Goal: Task Accomplishment & Management: Use online tool/utility

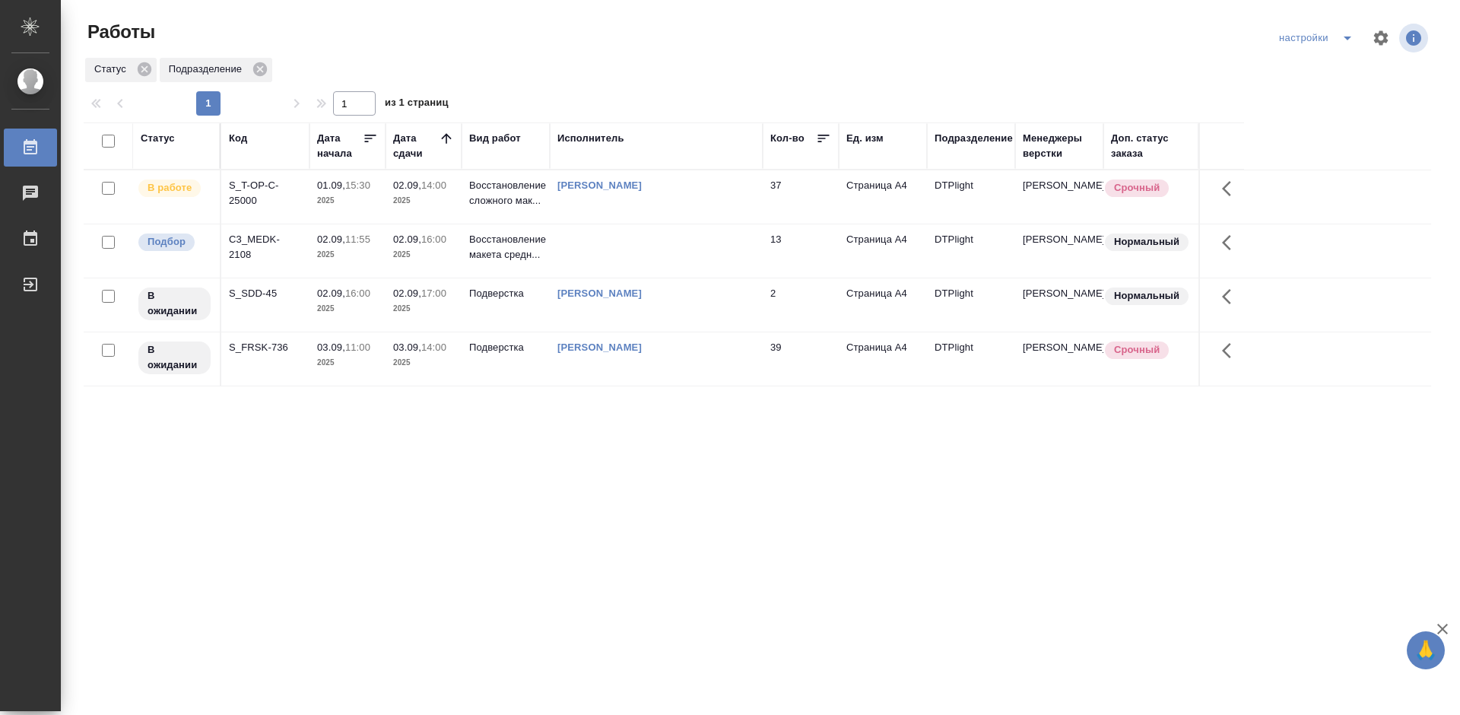
click at [257, 237] on div "C3_MEDK-2108" at bounding box center [265, 247] width 73 height 30
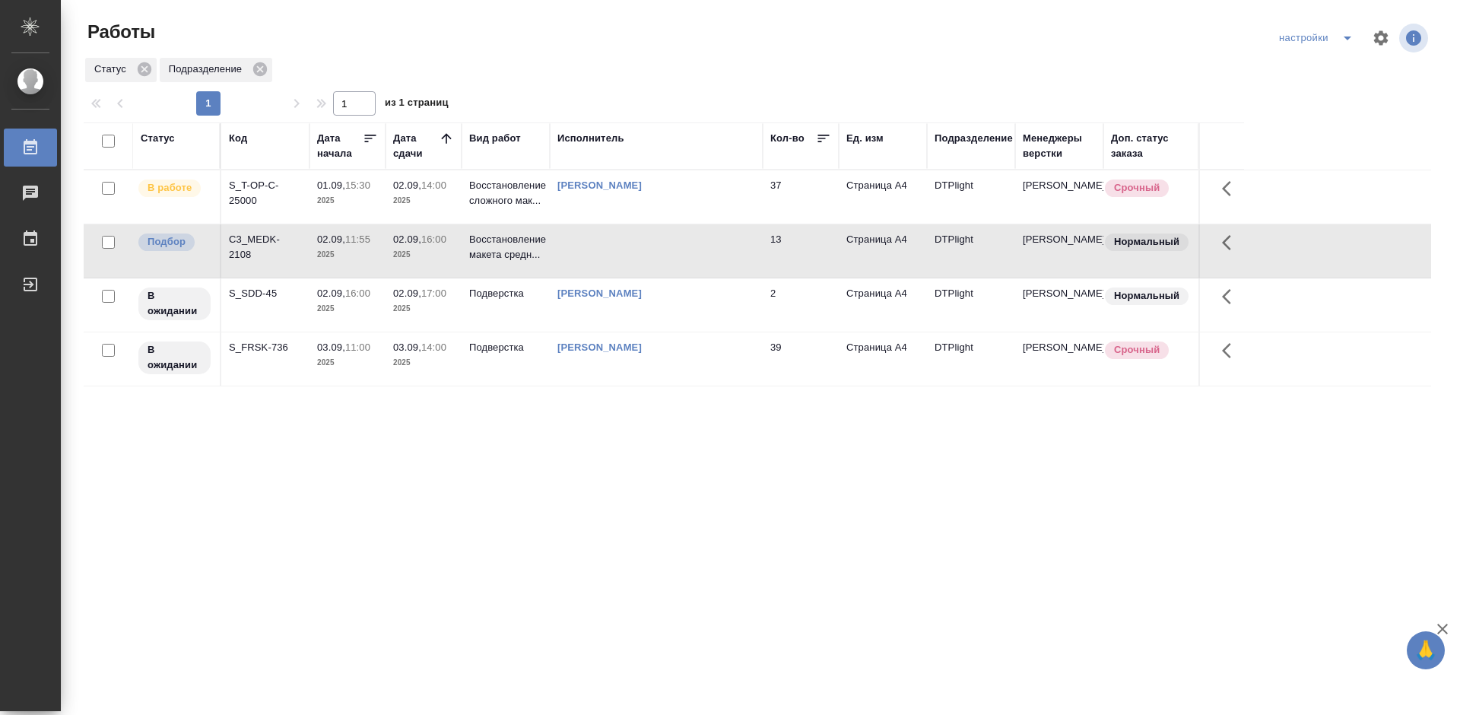
click at [257, 237] on div "C3_MEDK-2108" at bounding box center [265, 247] width 73 height 30
click at [667, 466] on div "Статус Код Дата начала Дата сдачи Вид работ Исполнитель Кол-во Ед. изм Подразде…" at bounding box center [758, 396] width 1348 height 548
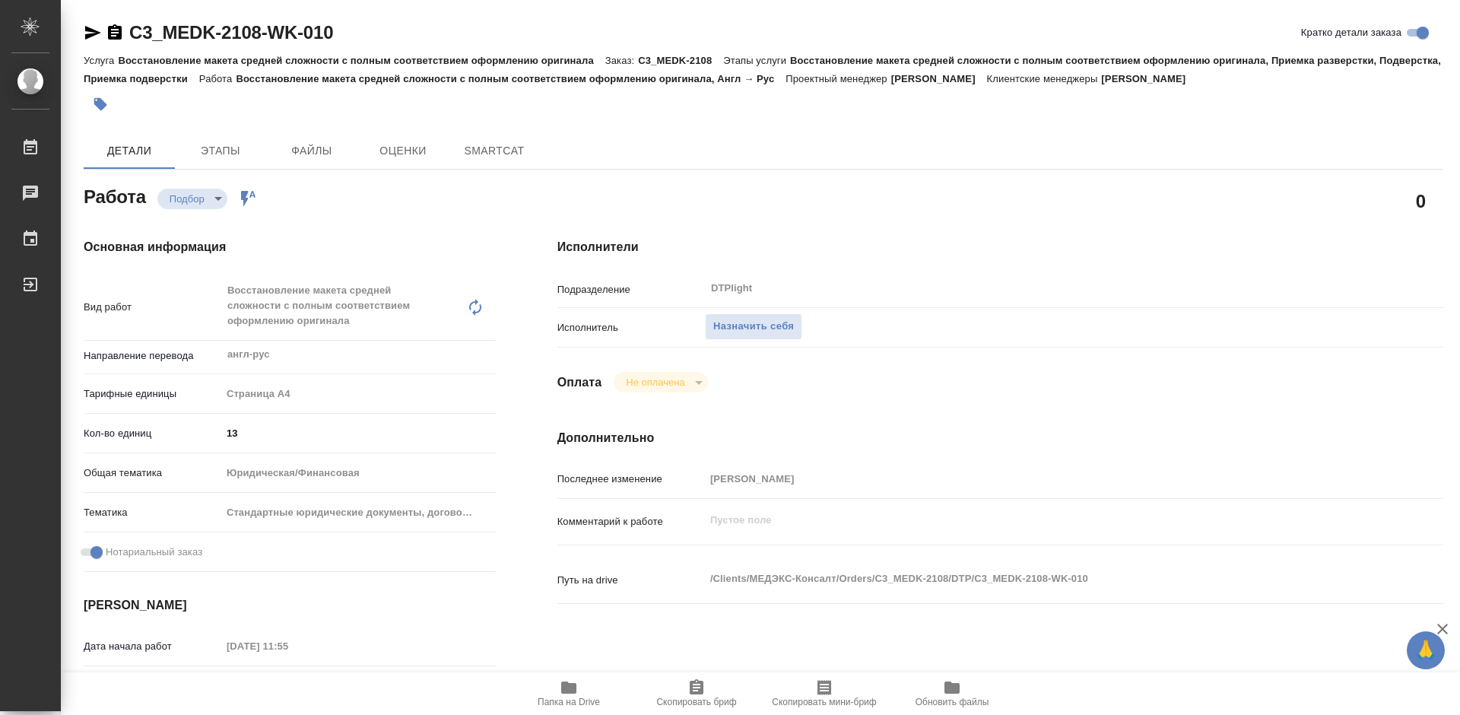
type textarea "x"
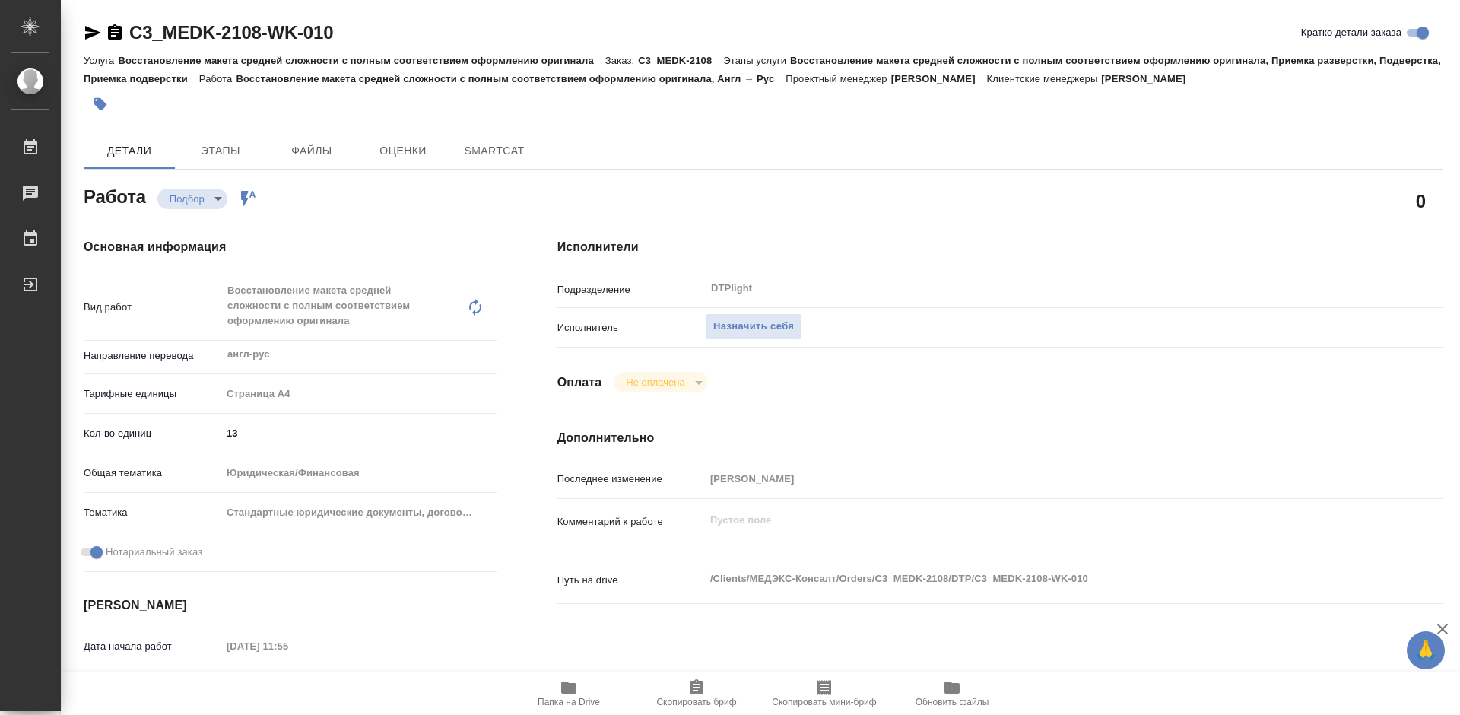
type textarea "x"
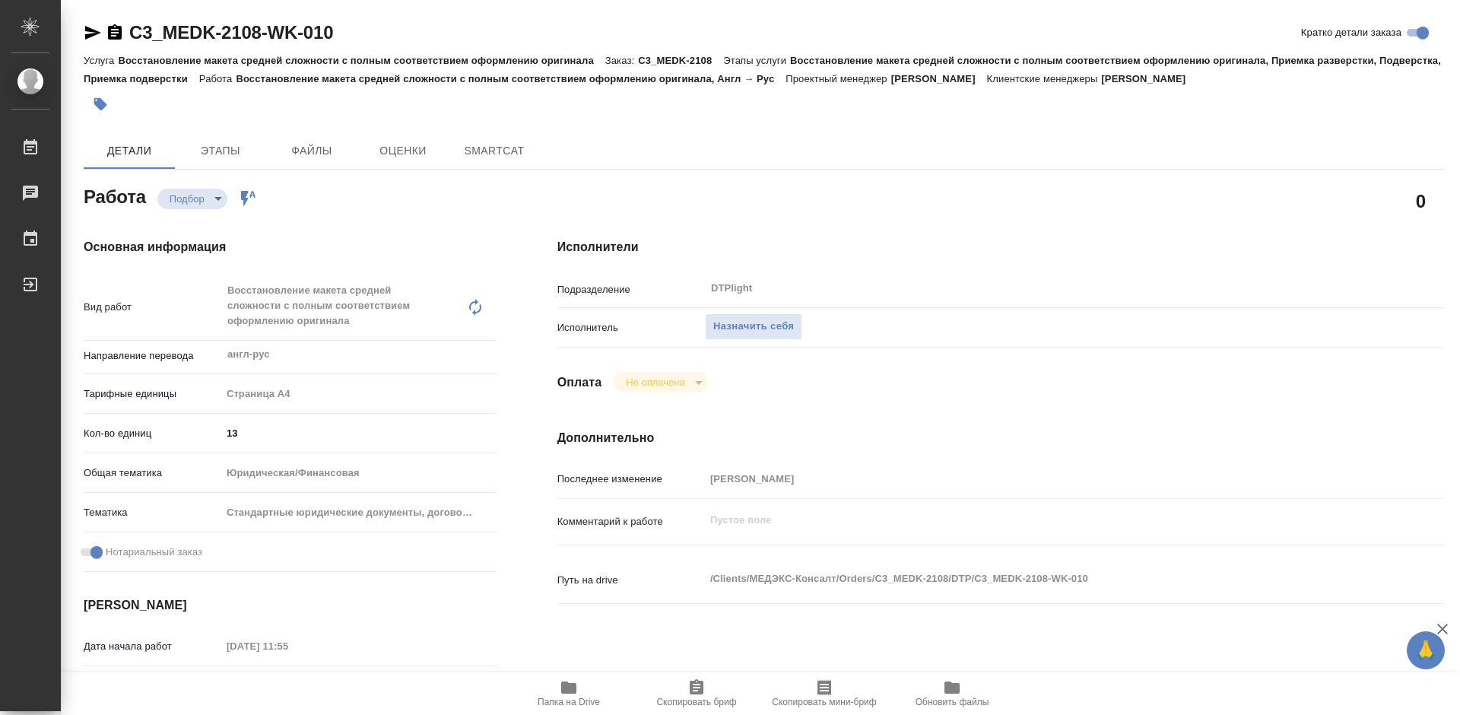
type textarea "x"
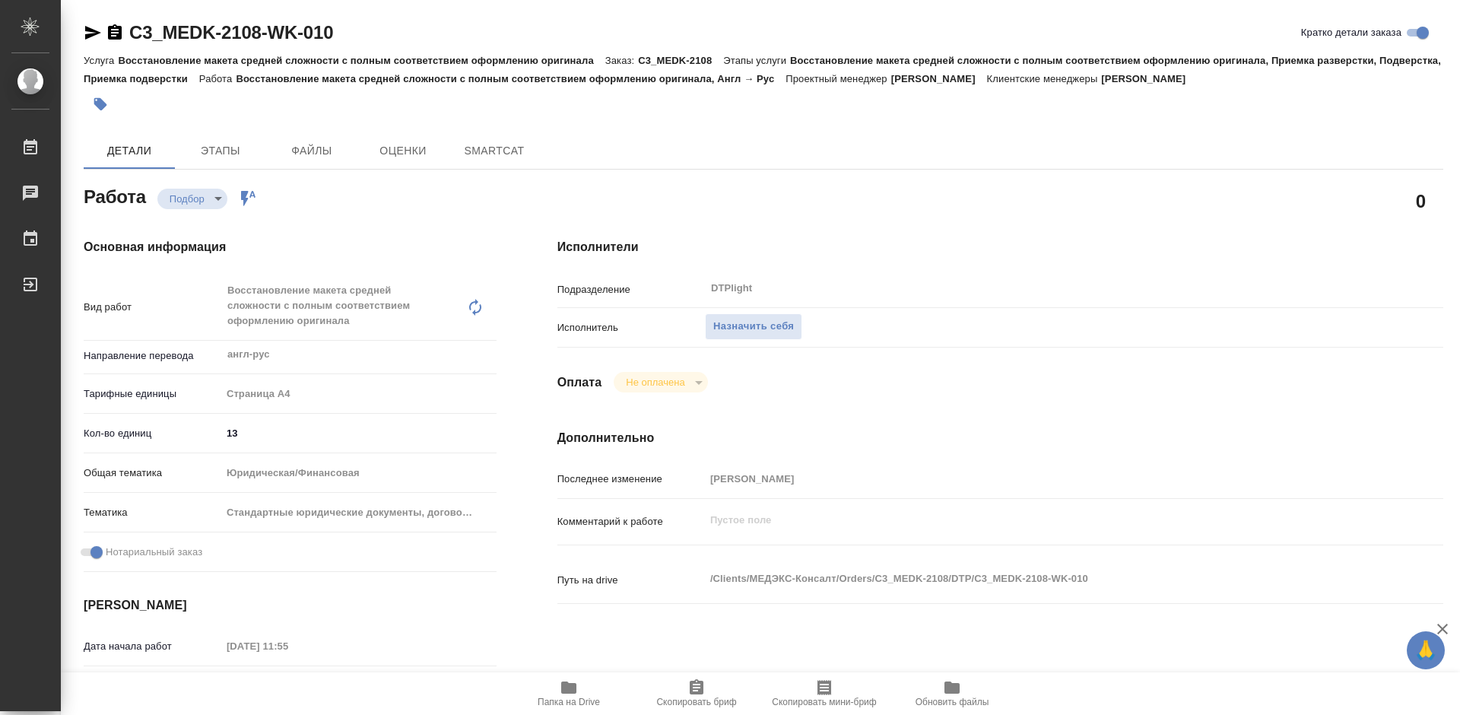
type textarea "x"
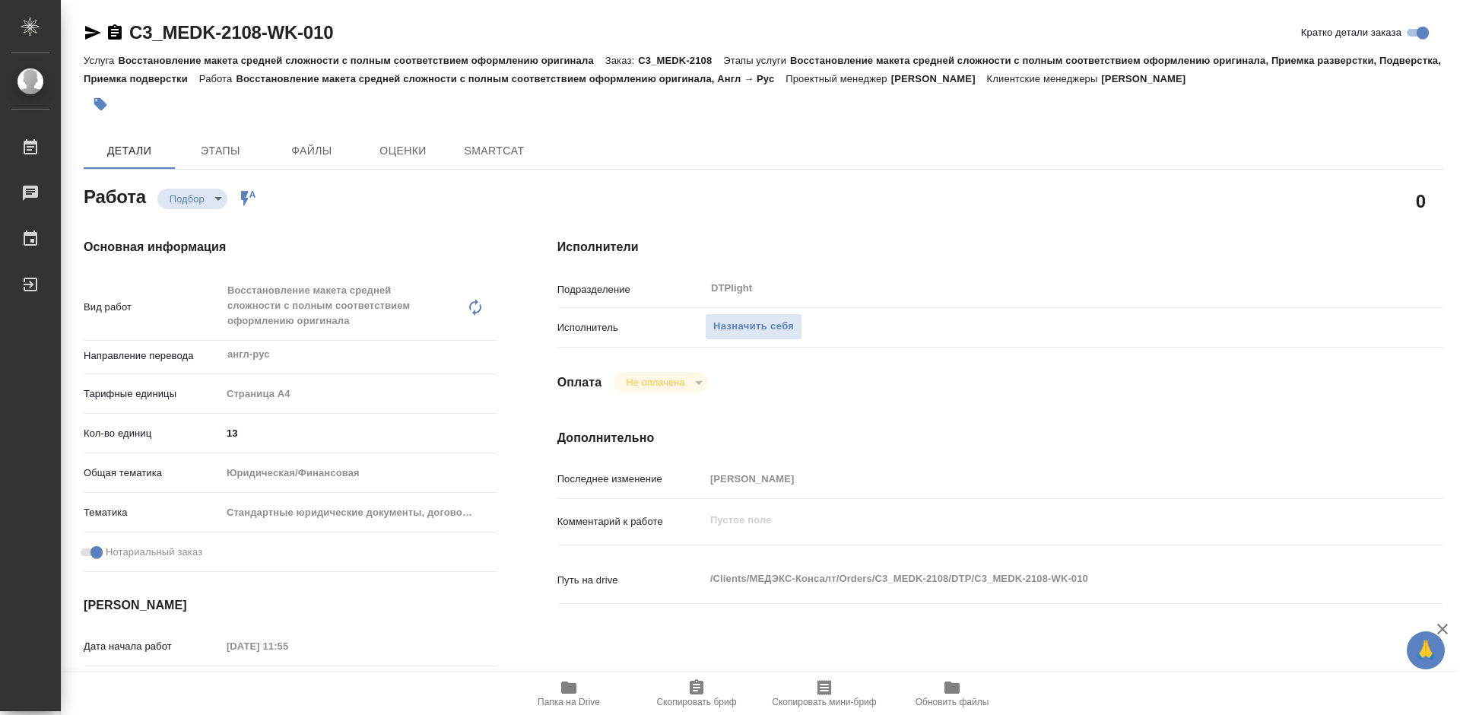
type textarea "x"
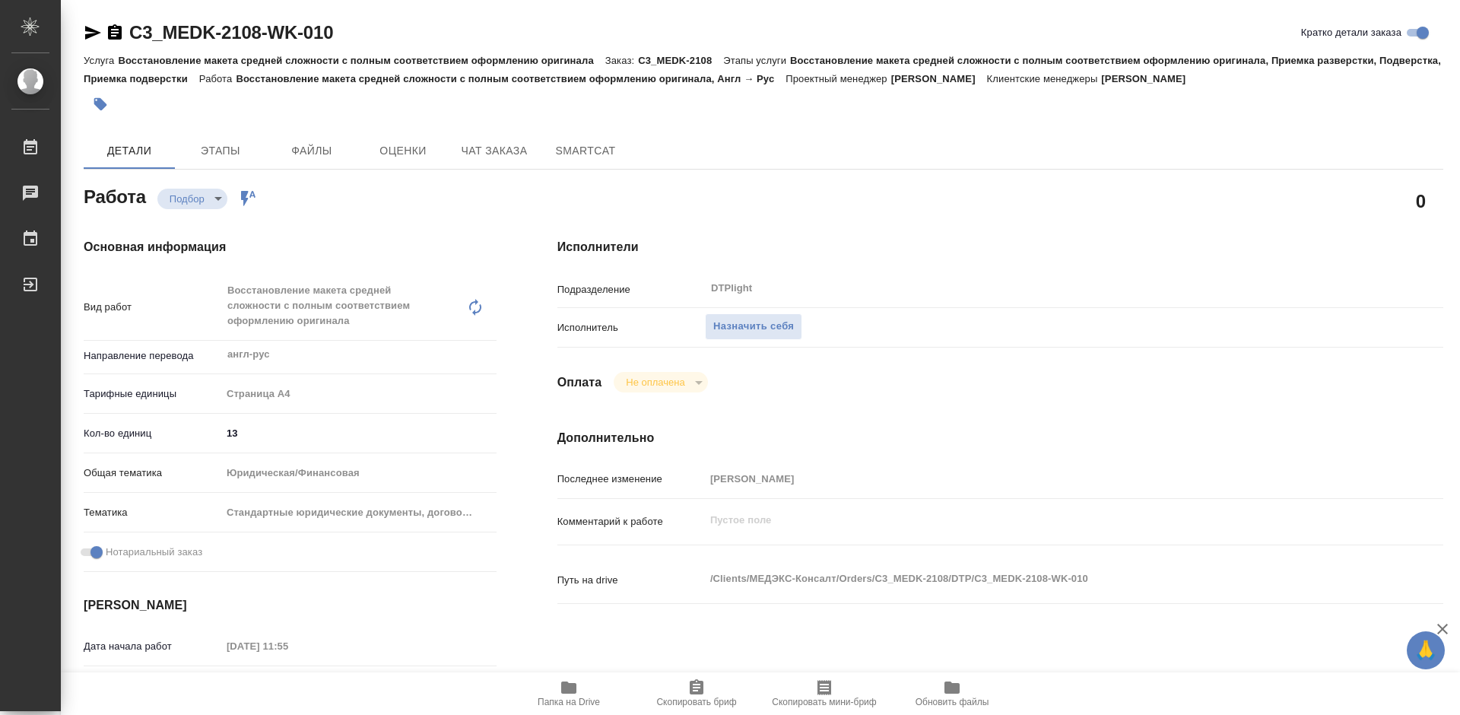
type textarea "x"
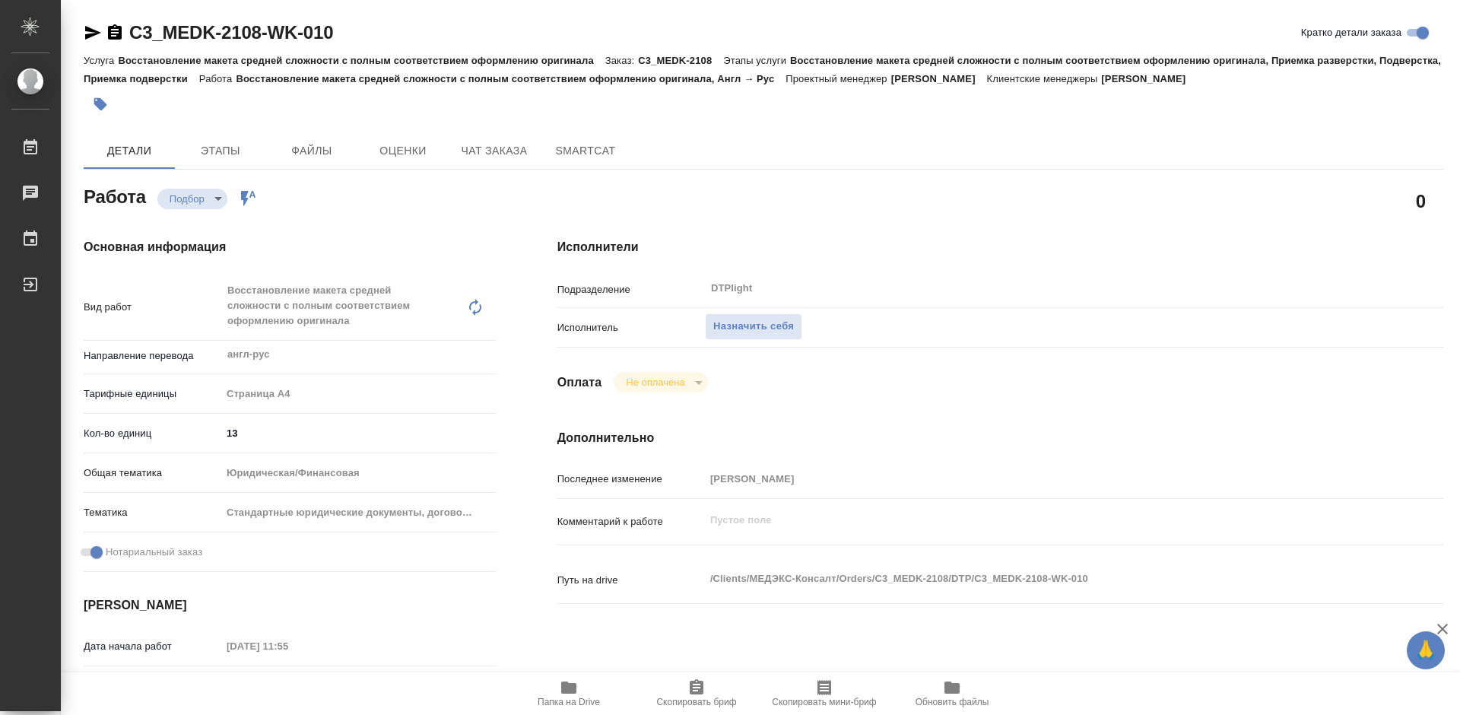
type textarea "x"
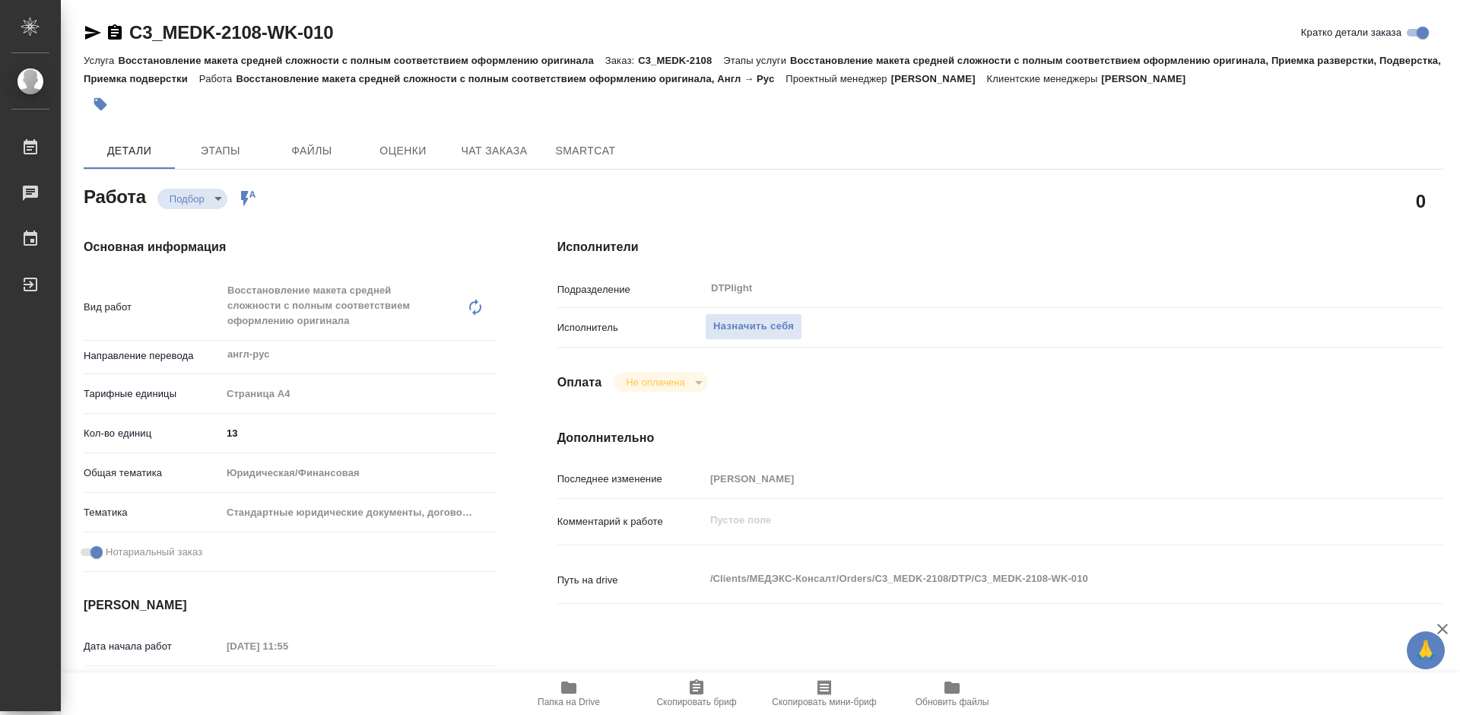
click at [567, 697] on span "Папка на Drive" at bounding box center [569, 702] width 62 height 11
type textarea "x"
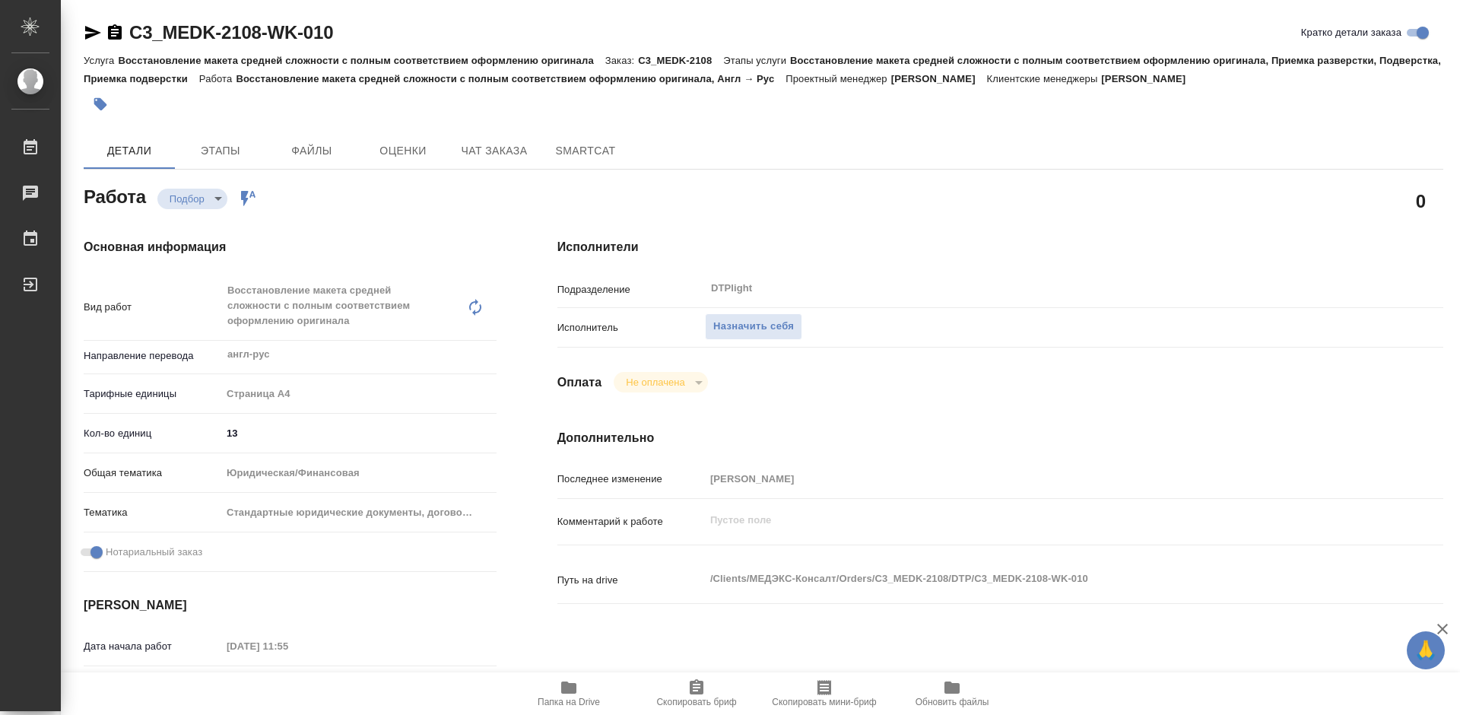
type textarea "x"
